Goal: Find specific page/section: Find specific page/section

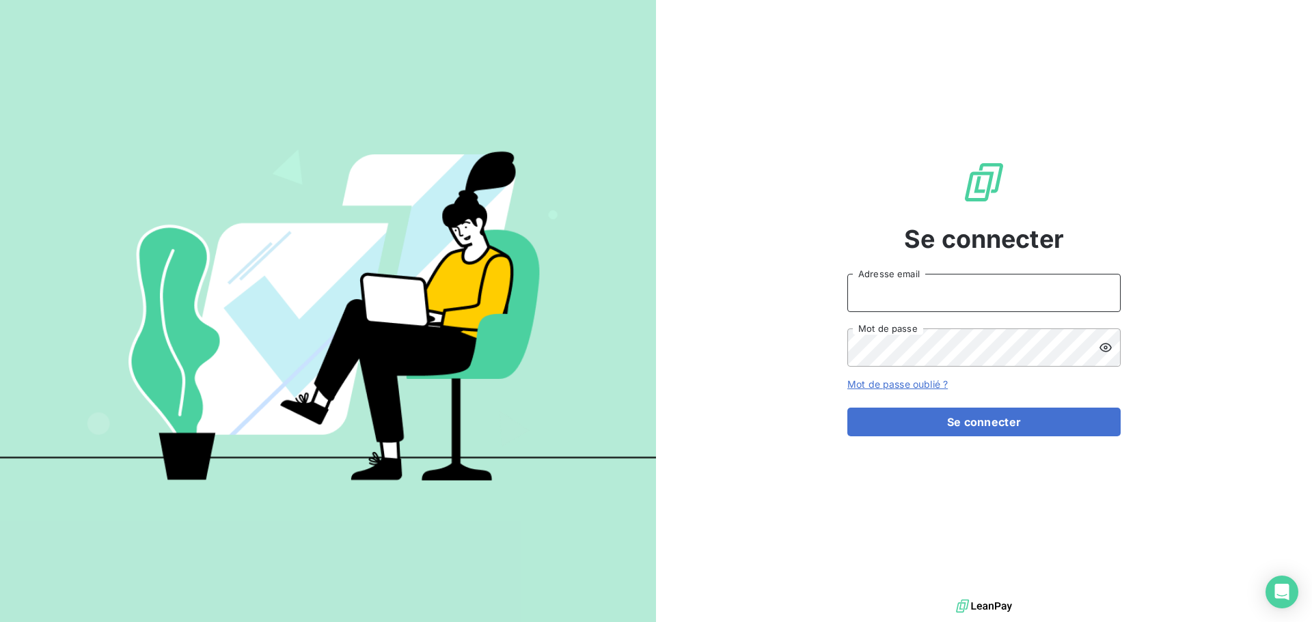
type input "[EMAIL_ADDRESS][DOMAIN_NAME]"
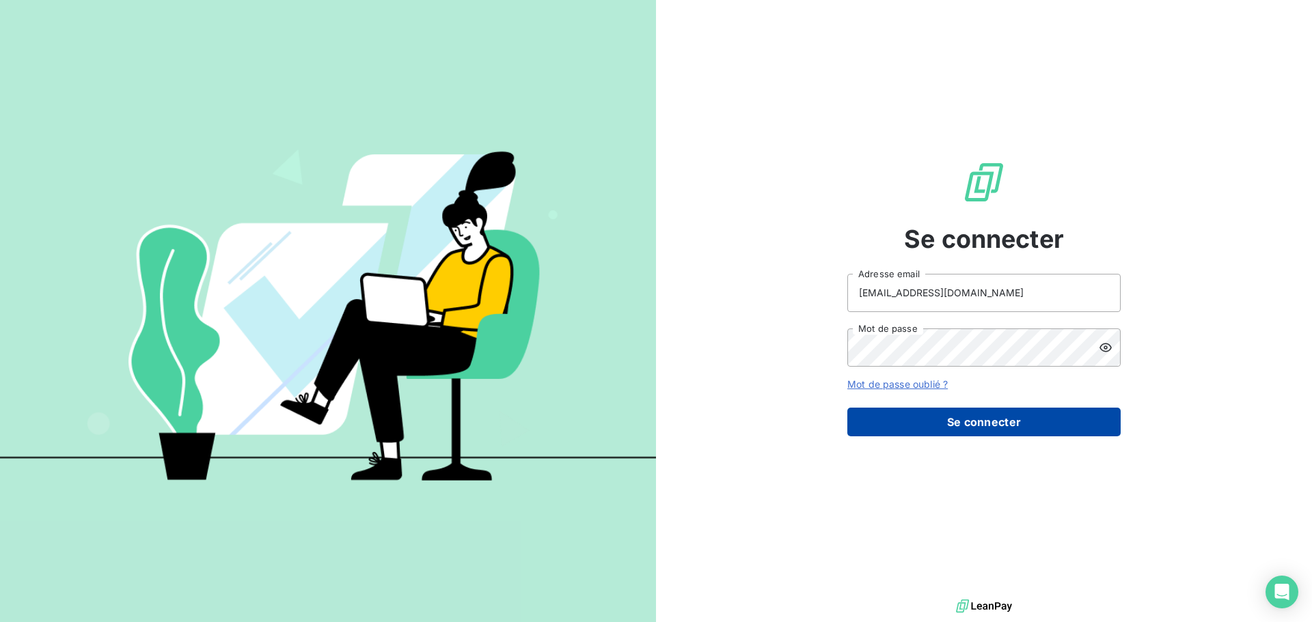
click at [1021, 432] on button "Se connecter" at bounding box center [983, 422] width 273 height 29
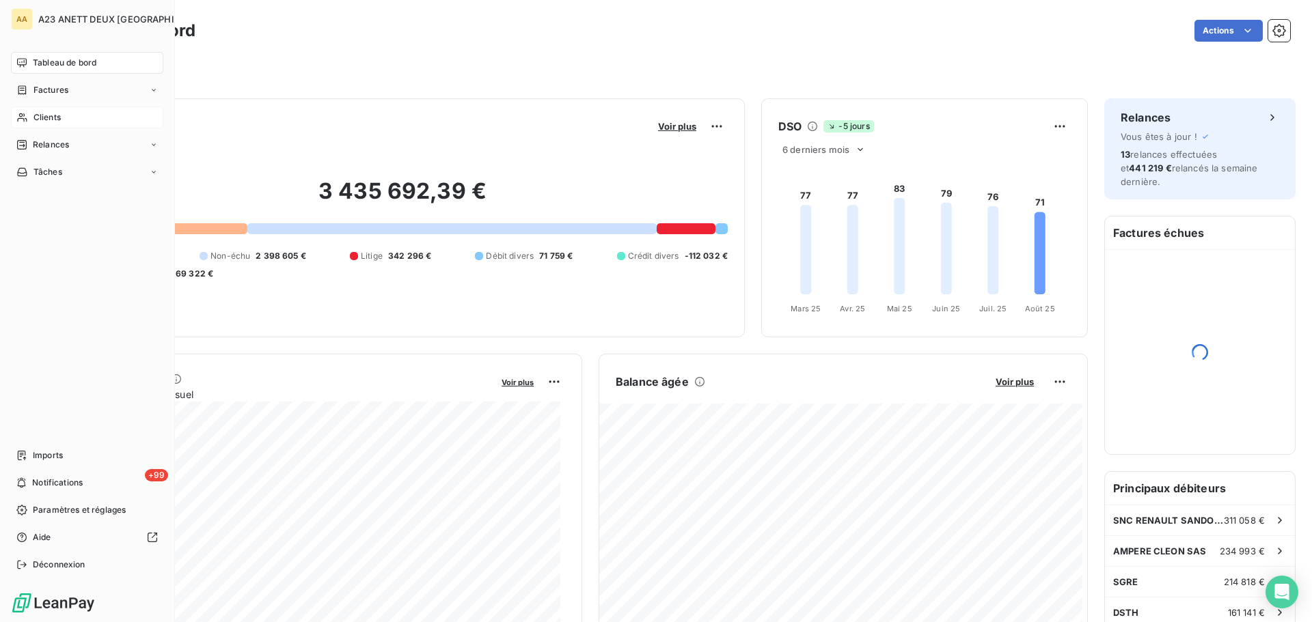
click at [33, 118] on span "Clients" at bounding box center [46, 117] width 27 height 12
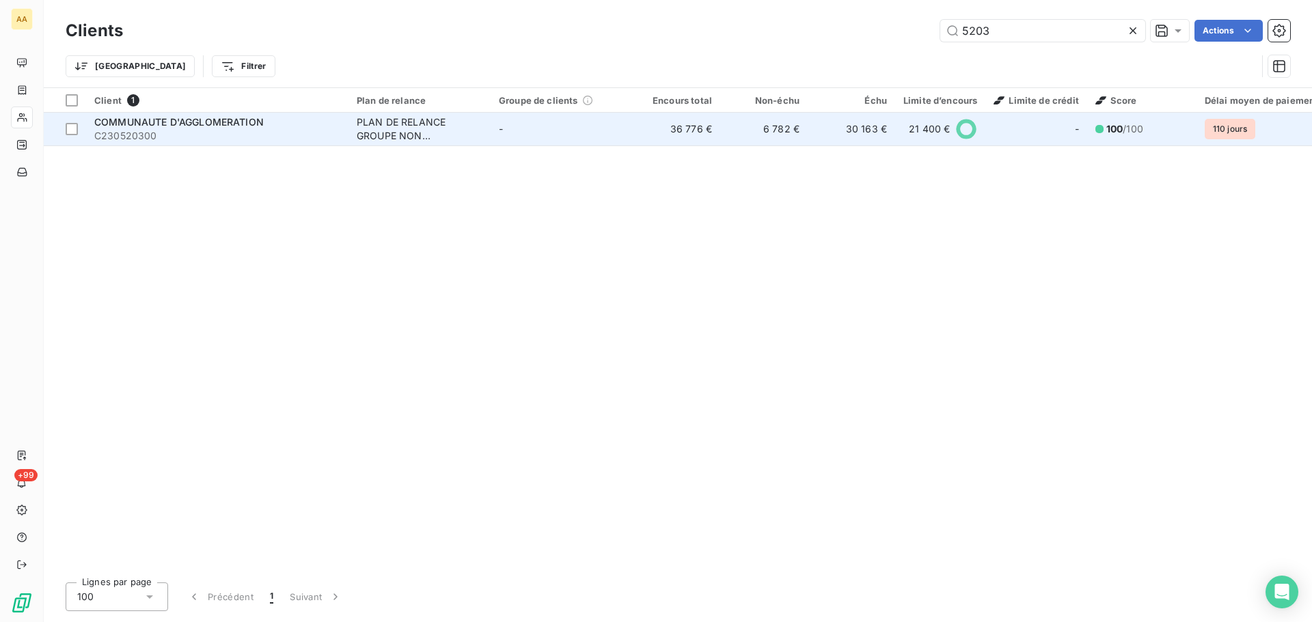
type input "5203"
click at [252, 133] on span "C230520300" at bounding box center [217, 136] width 246 height 14
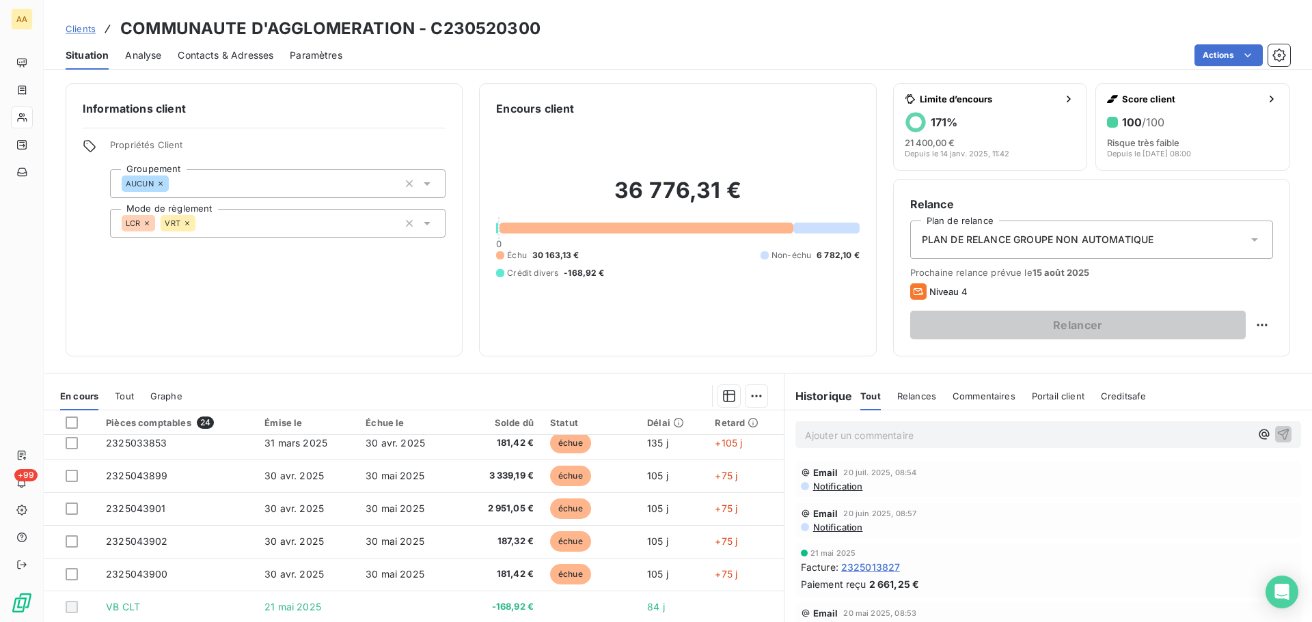
scroll to position [273, 0]
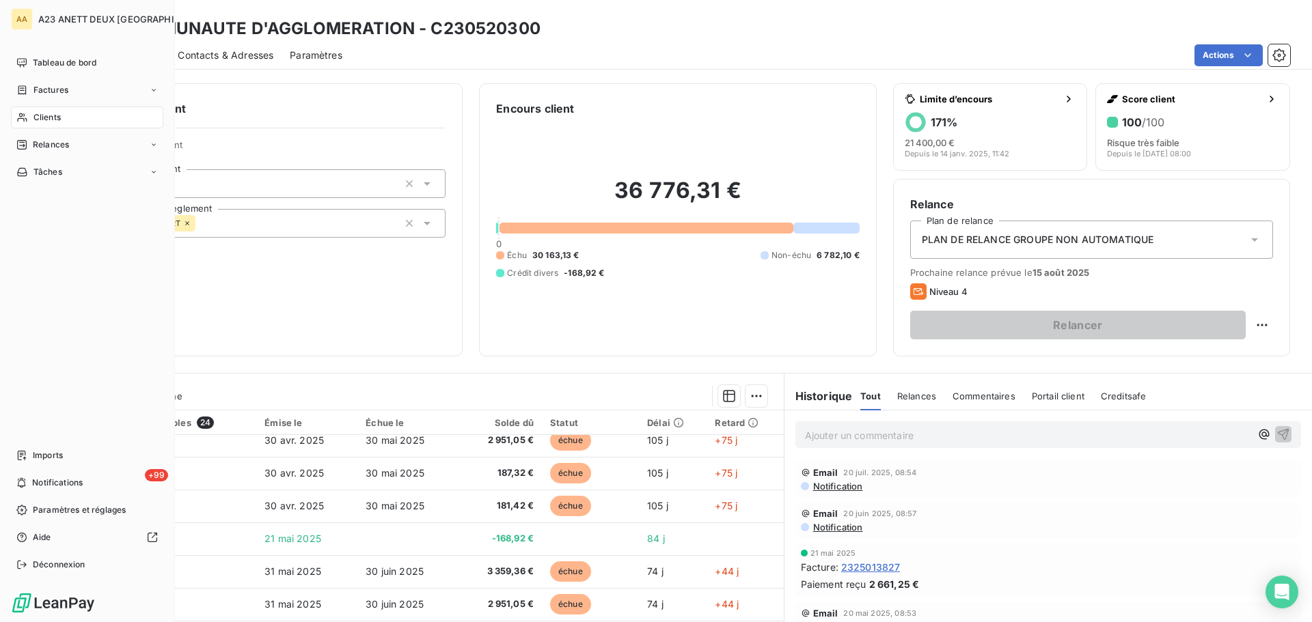
click at [57, 115] on span "Clients" at bounding box center [46, 117] width 27 height 12
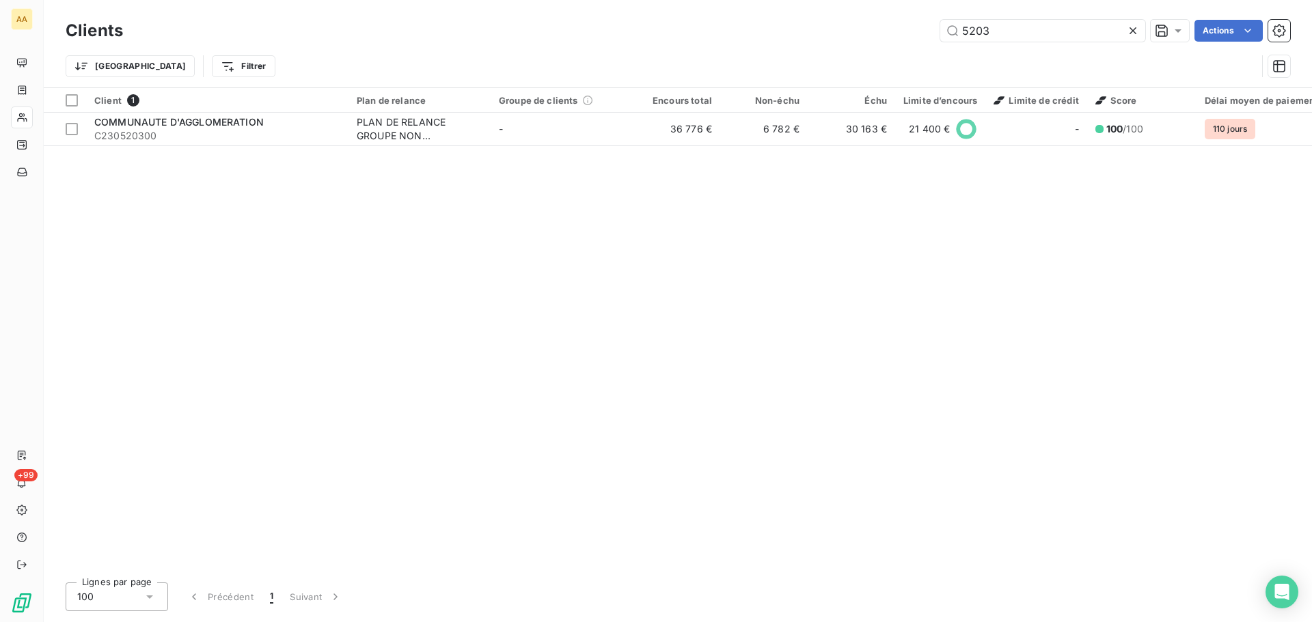
drag, startPoint x: 1002, startPoint y: 29, endPoint x: 851, endPoint y: 29, distance: 151.0
click at [851, 29] on div "5203 Actions" at bounding box center [714, 31] width 1151 height 22
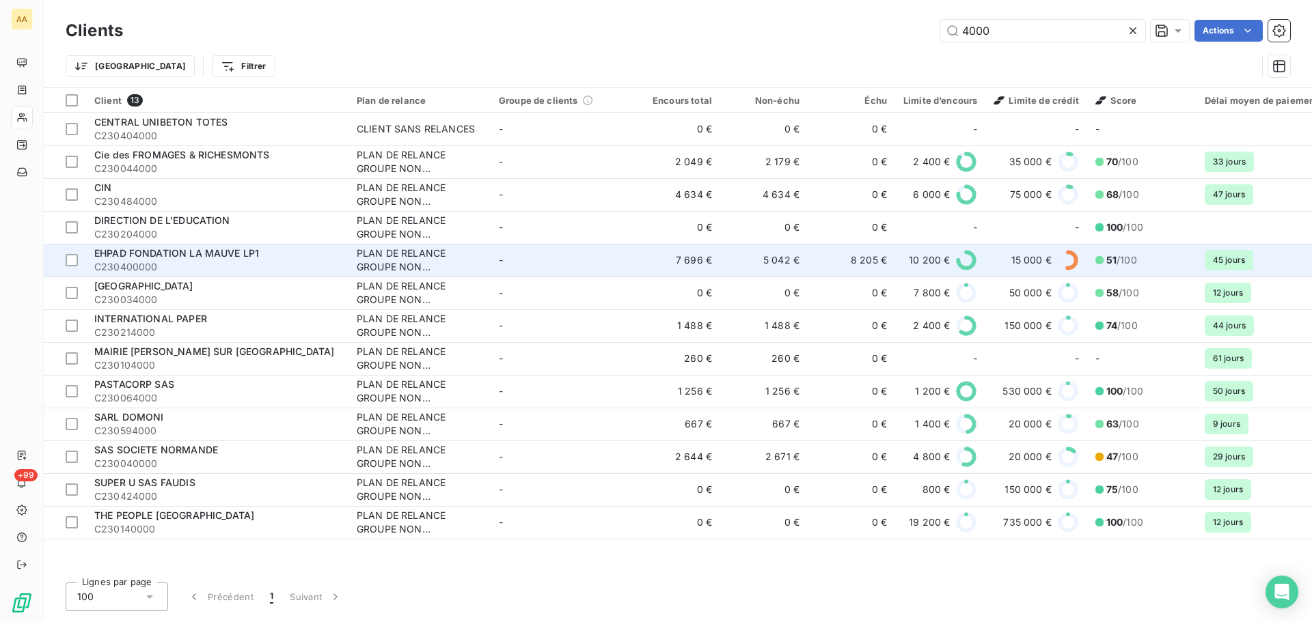
type input "4000"
click at [228, 254] on span "EHPAD FONDATION LA MAUVE LP1" at bounding box center [176, 253] width 165 height 12
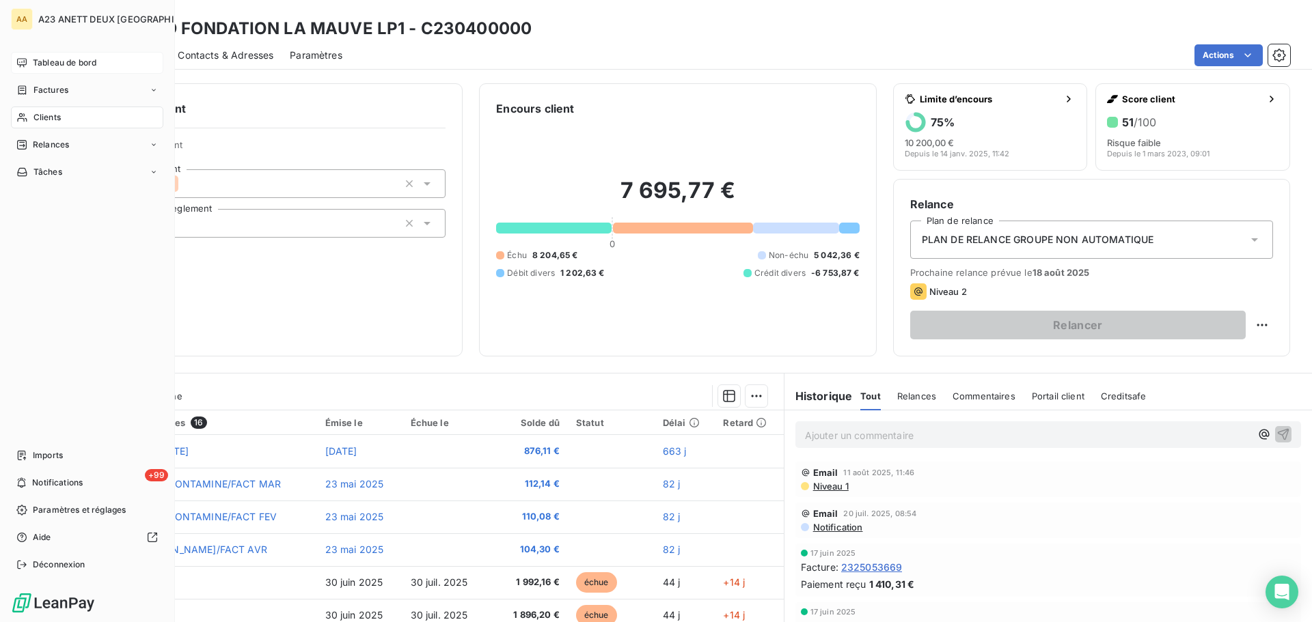
click at [53, 61] on span "Tableau de bord" at bounding box center [65, 63] width 64 height 12
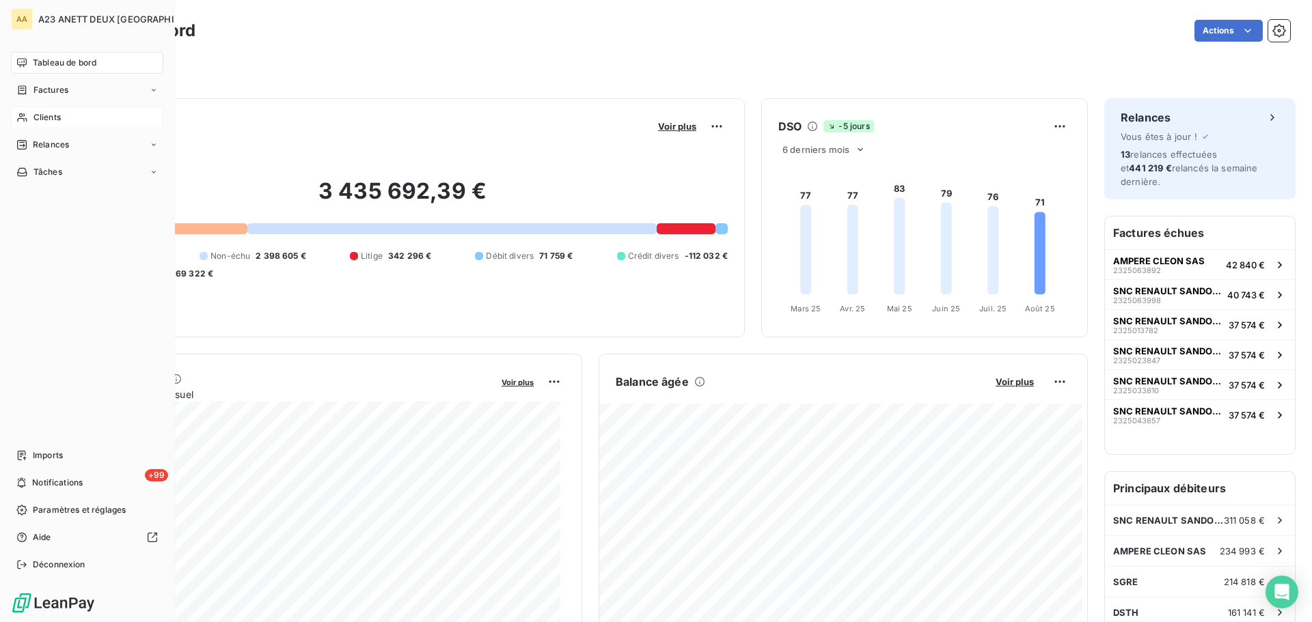
click at [44, 122] on span "Clients" at bounding box center [46, 117] width 27 height 12
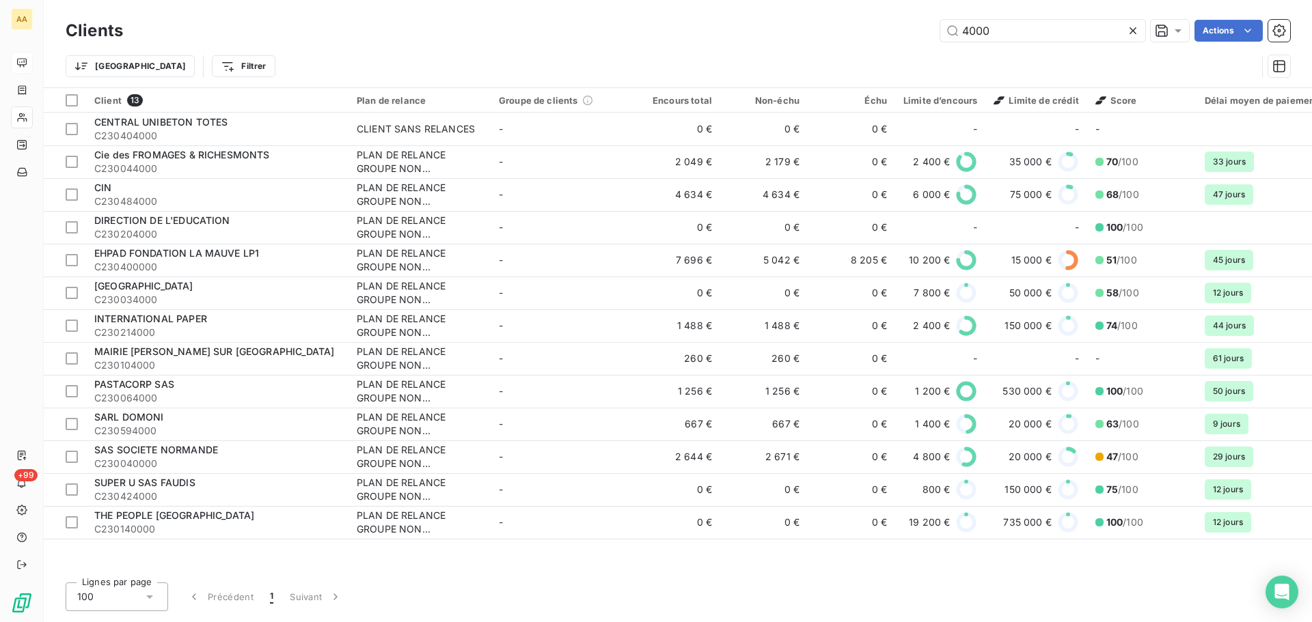
drag, startPoint x: 995, startPoint y: 36, endPoint x: 821, endPoint y: 38, distance: 173.5
click at [821, 38] on div "4000 Actions" at bounding box center [714, 31] width 1151 height 22
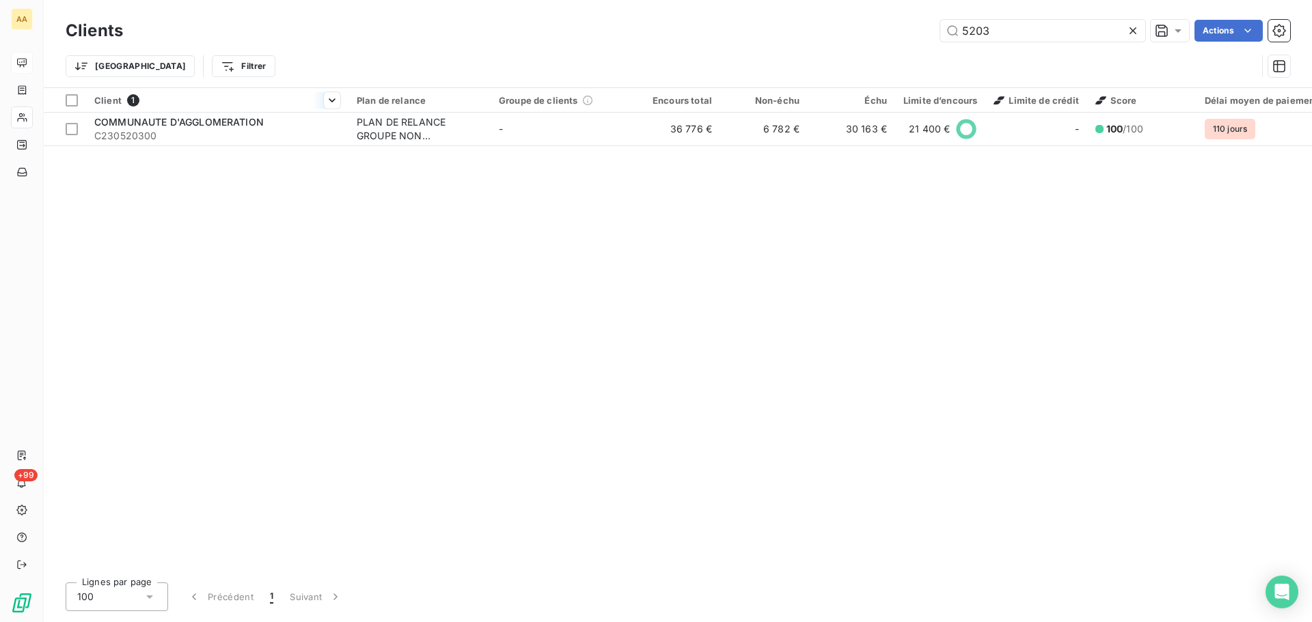
type input "5203"
click at [251, 109] on th "Client 1" at bounding box center [217, 100] width 262 height 25
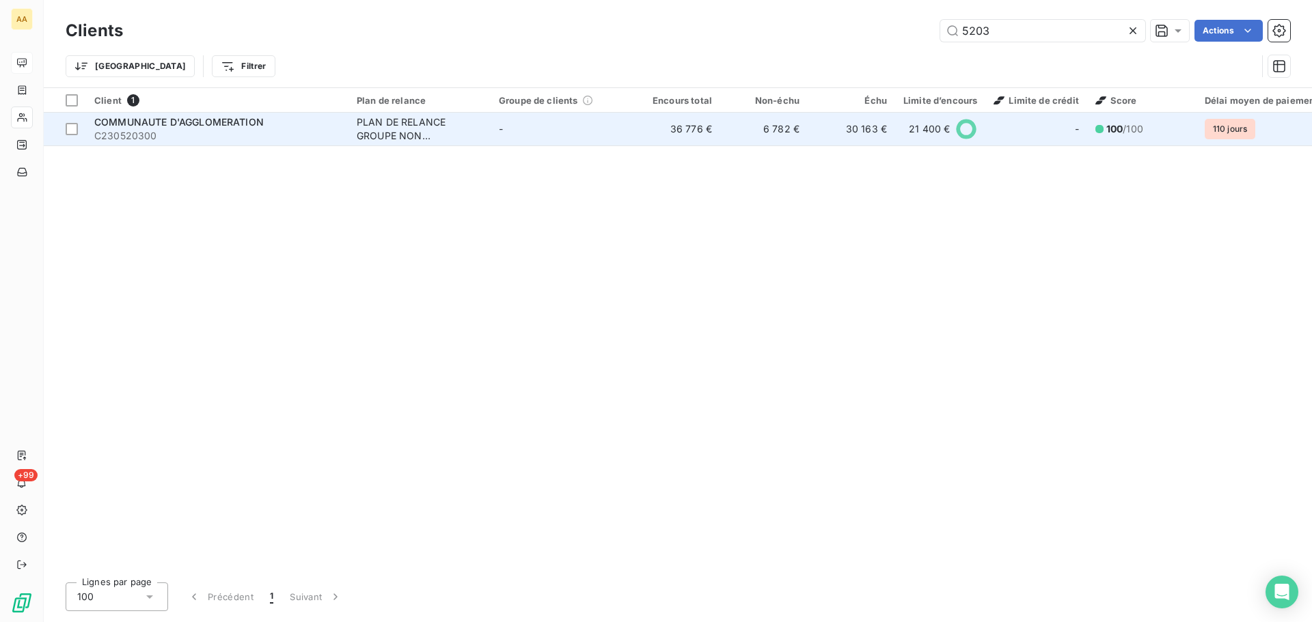
click at [237, 137] on span "C230520300" at bounding box center [217, 136] width 246 height 14
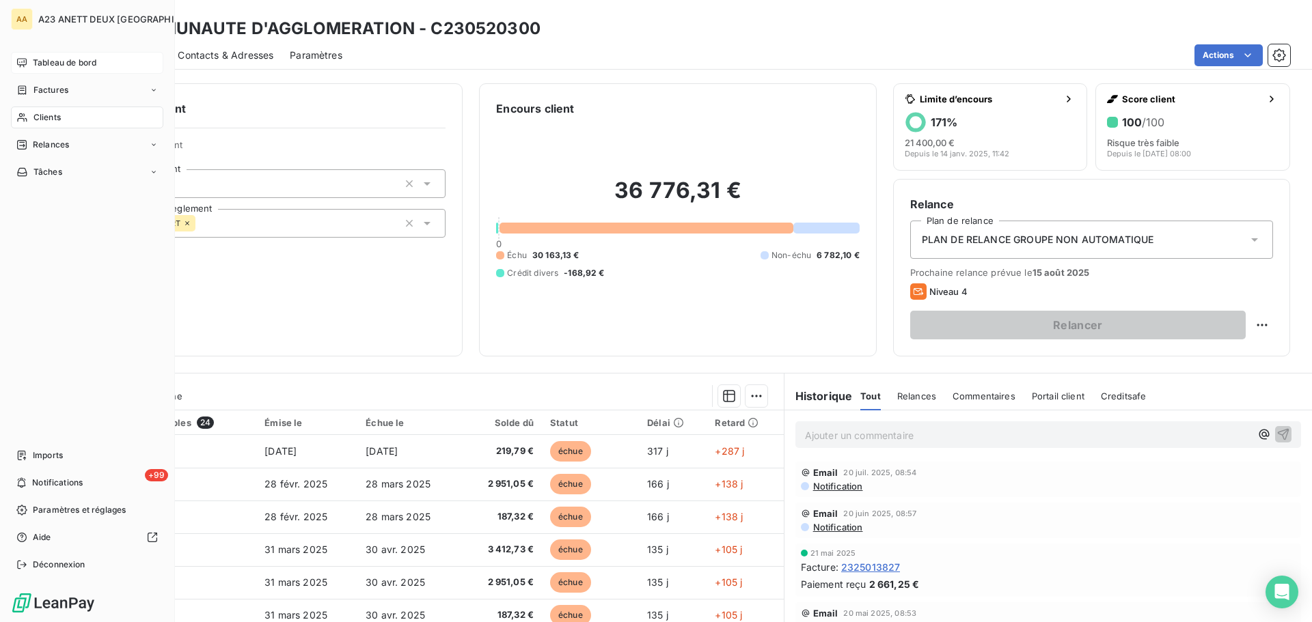
click at [51, 118] on span "Clients" at bounding box center [46, 117] width 27 height 12
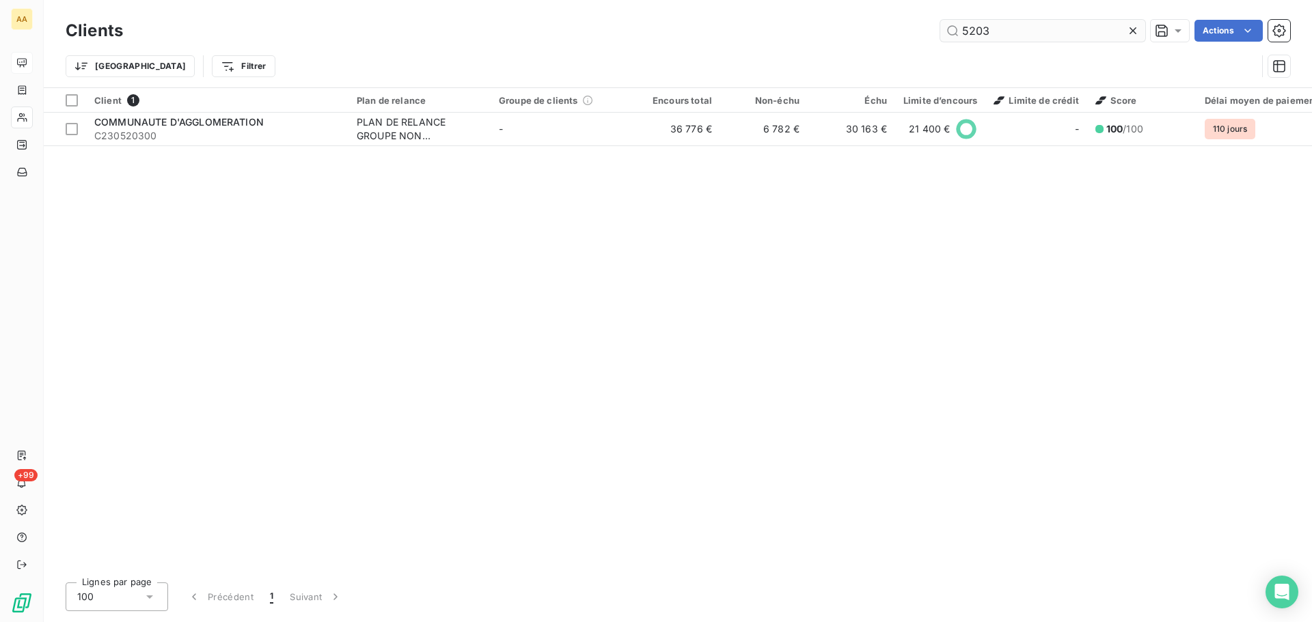
drag, startPoint x: 1024, startPoint y: 39, endPoint x: 941, endPoint y: 33, distance: 82.9
click at [941, 33] on input "5203" at bounding box center [1042, 31] width 205 height 22
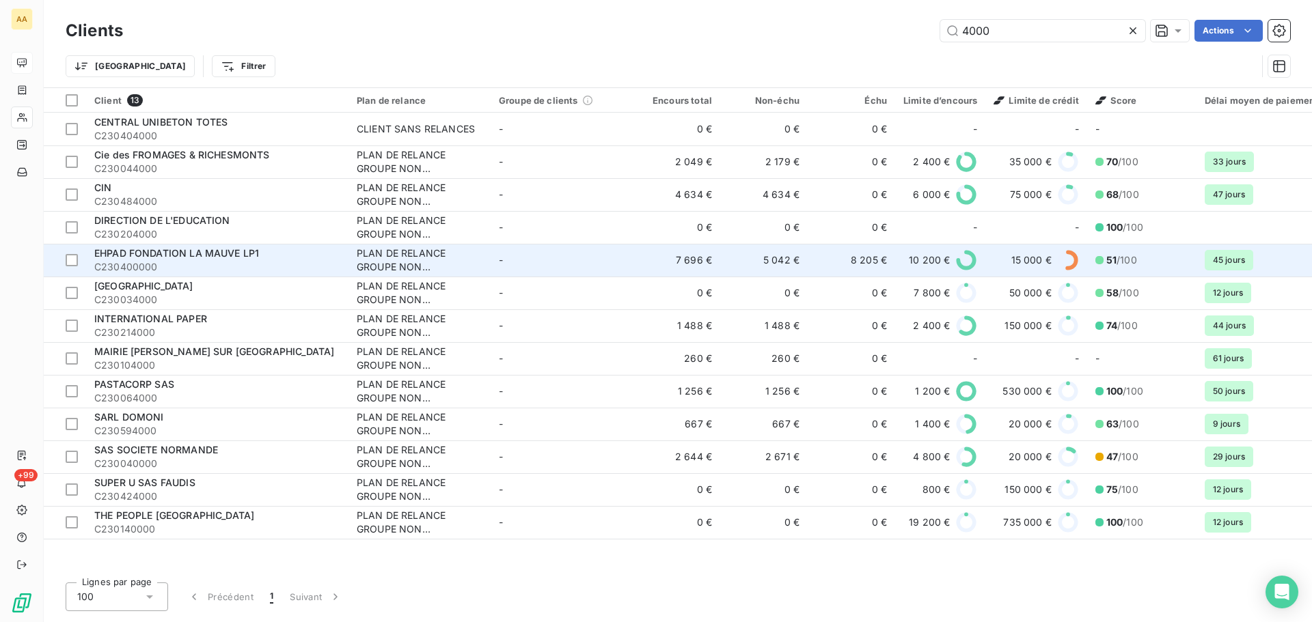
type input "4000"
click at [216, 261] on span "C230400000" at bounding box center [217, 267] width 246 height 14
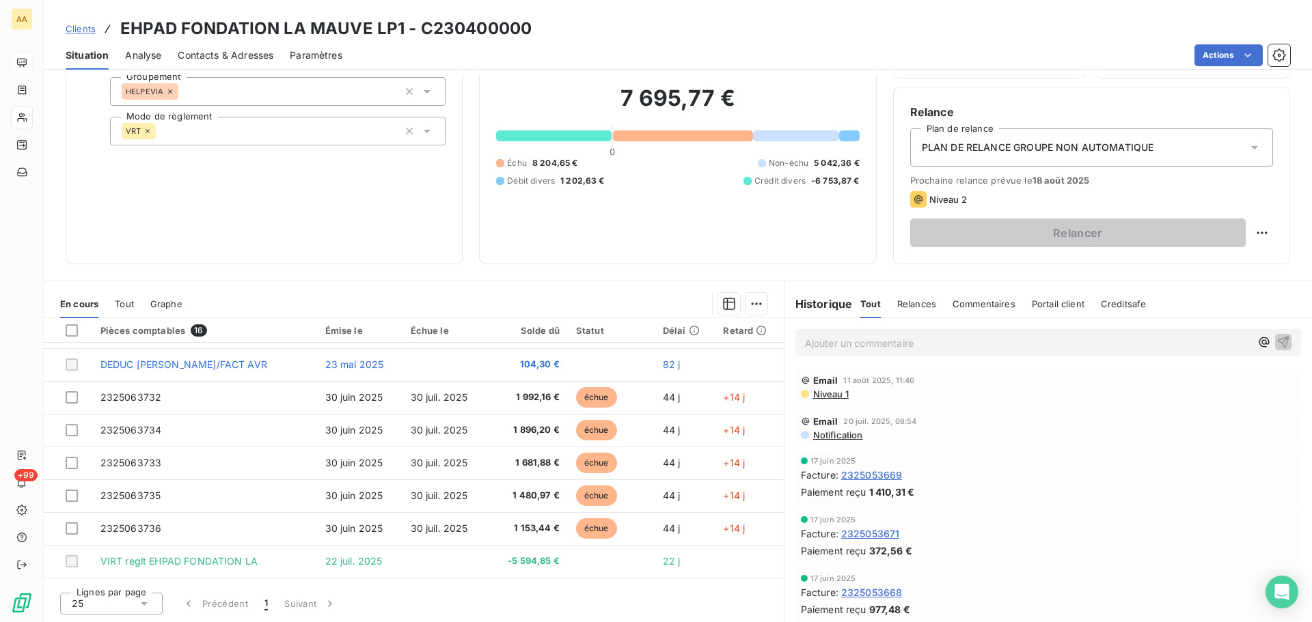
scroll to position [82, 0]
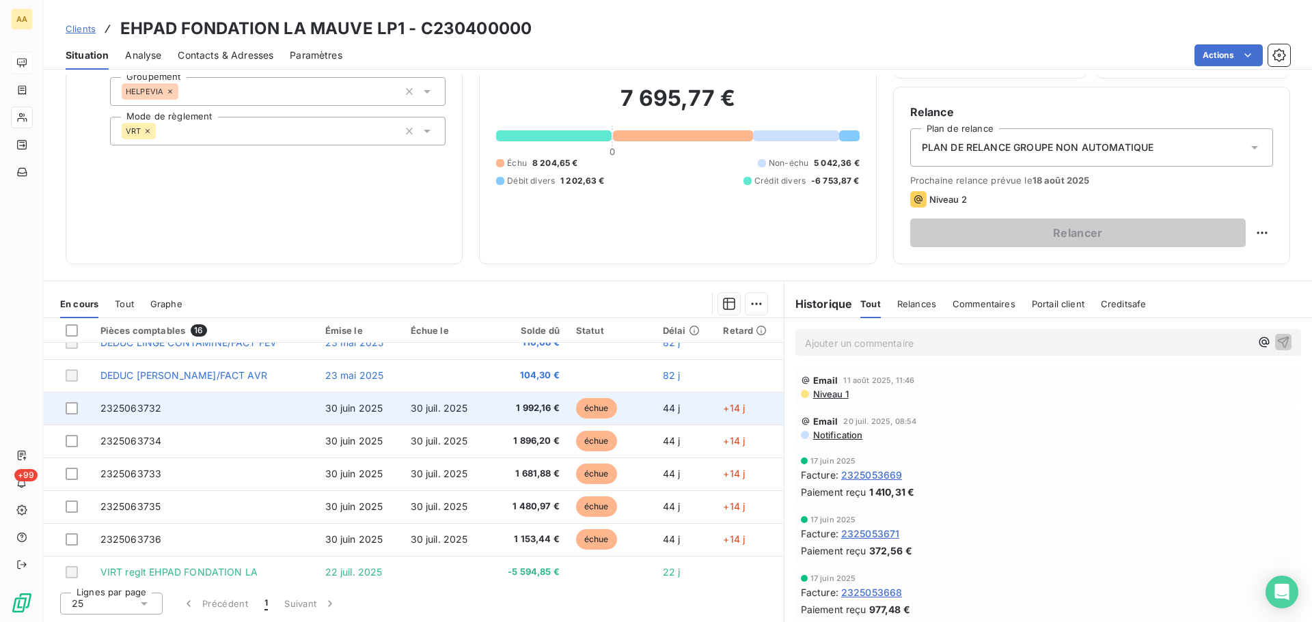
click at [149, 411] on span "2325063732" at bounding box center [130, 408] width 61 height 12
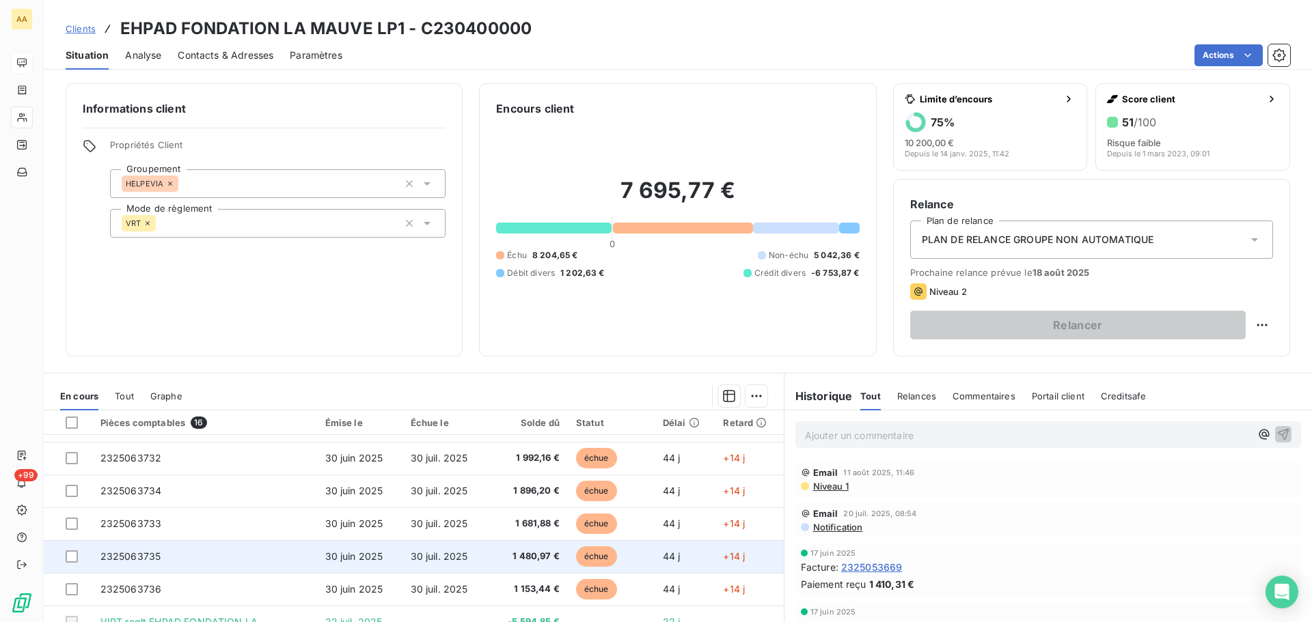
scroll to position [137, 0]
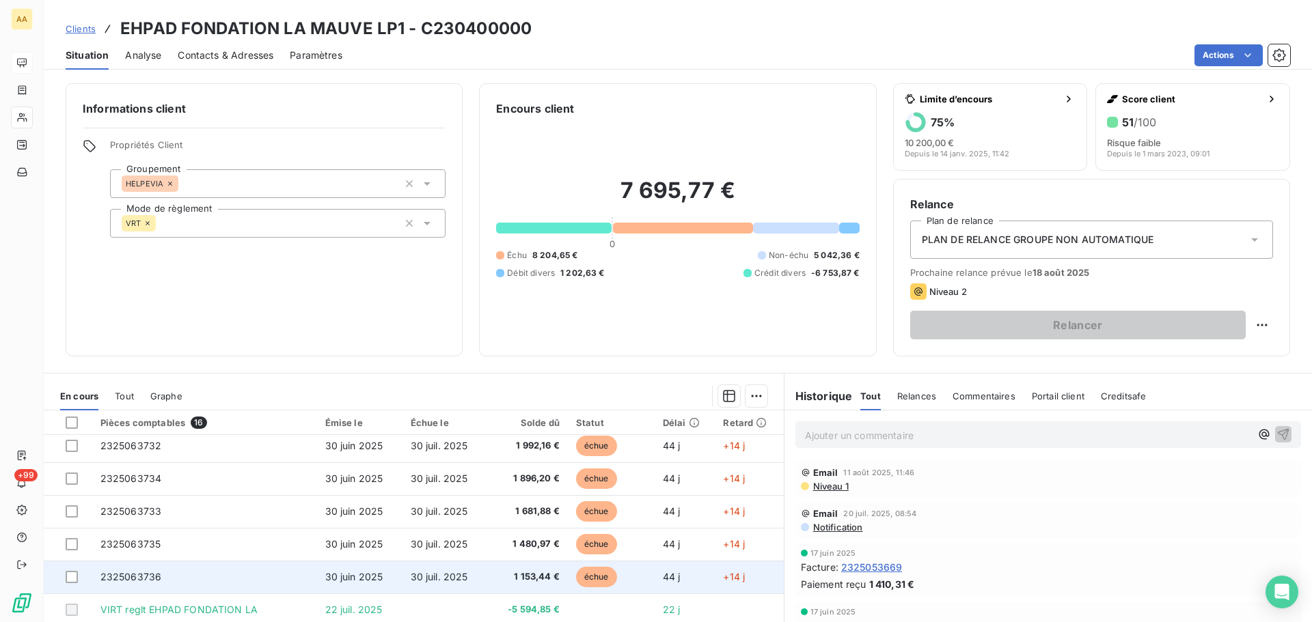
click at [150, 579] on span "2325063736" at bounding box center [130, 577] width 61 height 12
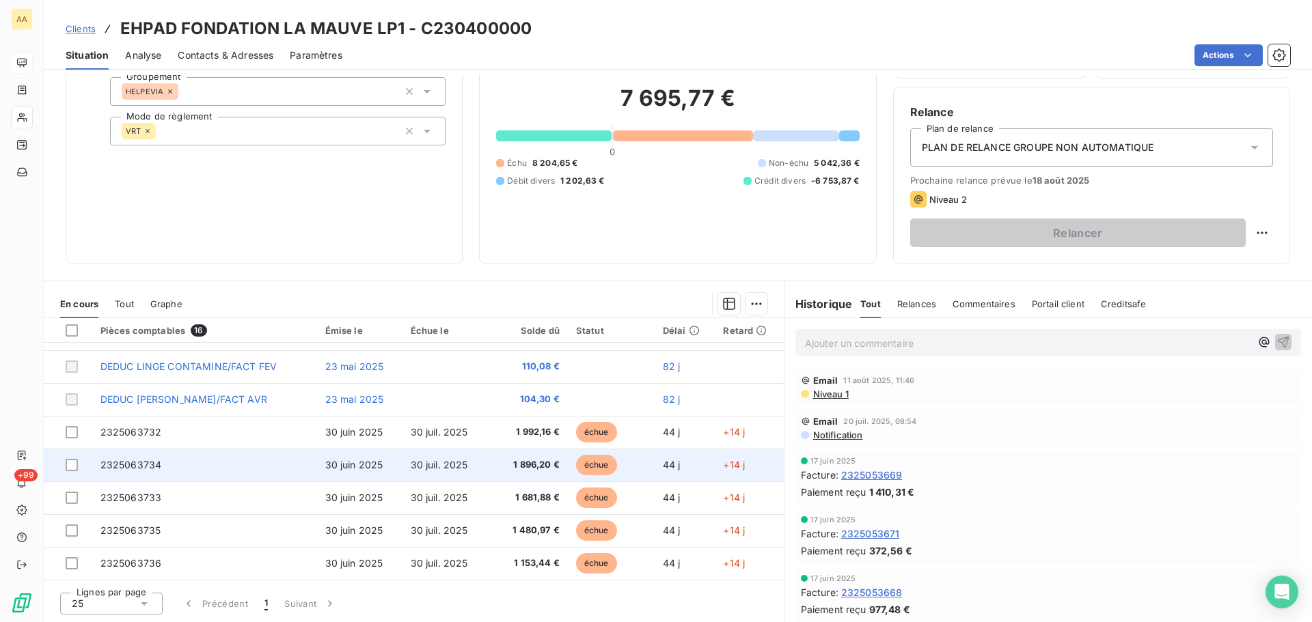
scroll to position [82, 0]
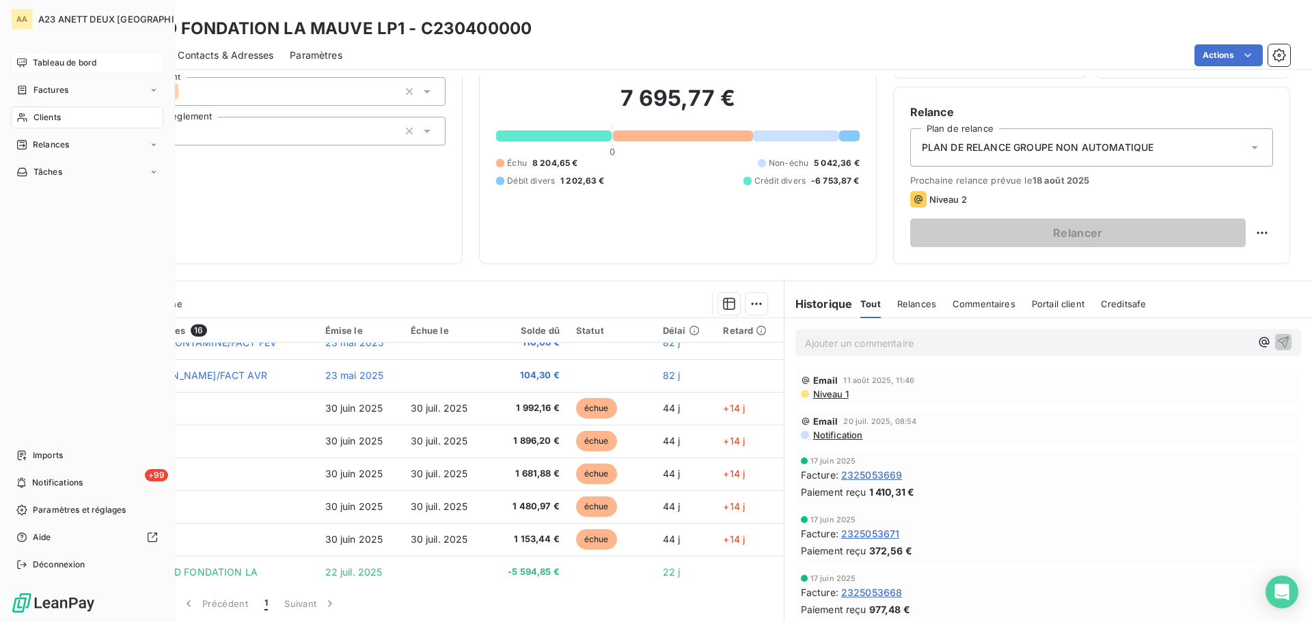
click at [40, 61] on span "Tableau de bord" at bounding box center [65, 63] width 64 height 12
